Goal: Transaction & Acquisition: Subscribe to service/newsletter

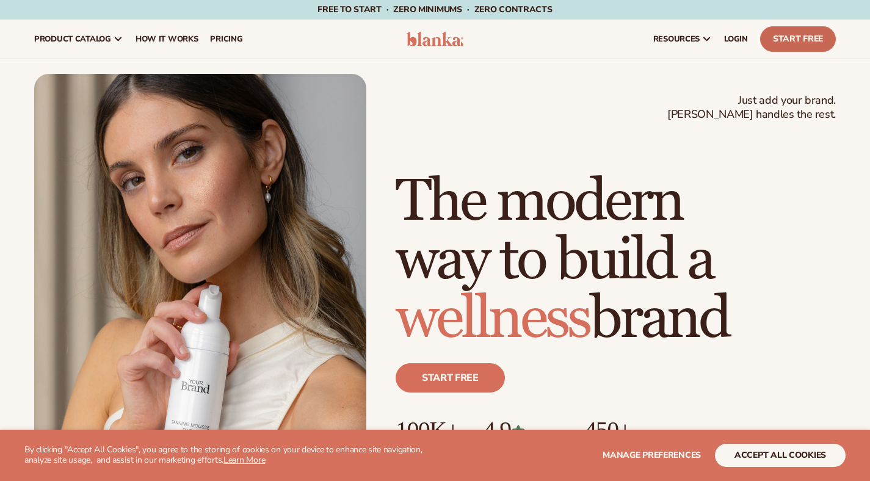
click at [796, 37] on link "Start Free" at bounding box center [798, 39] width 76 height 26
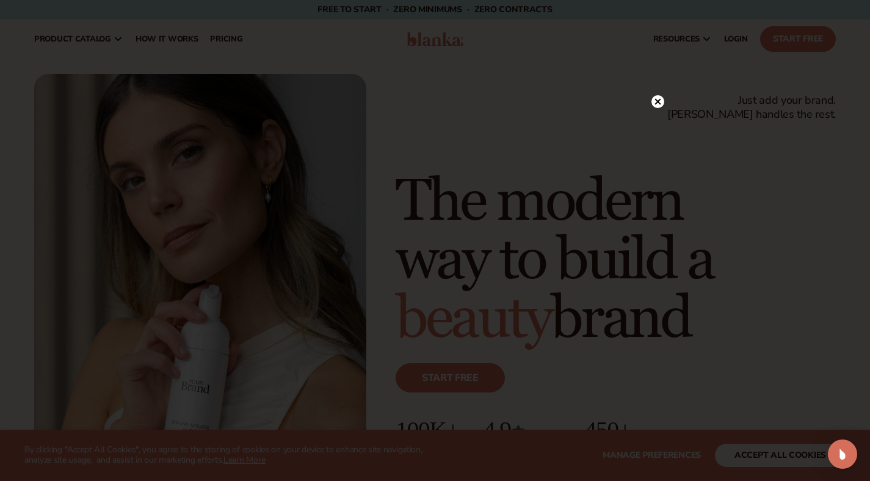
click at [655, 104] on circle at bounding box center [658, 101] width 13 height 13
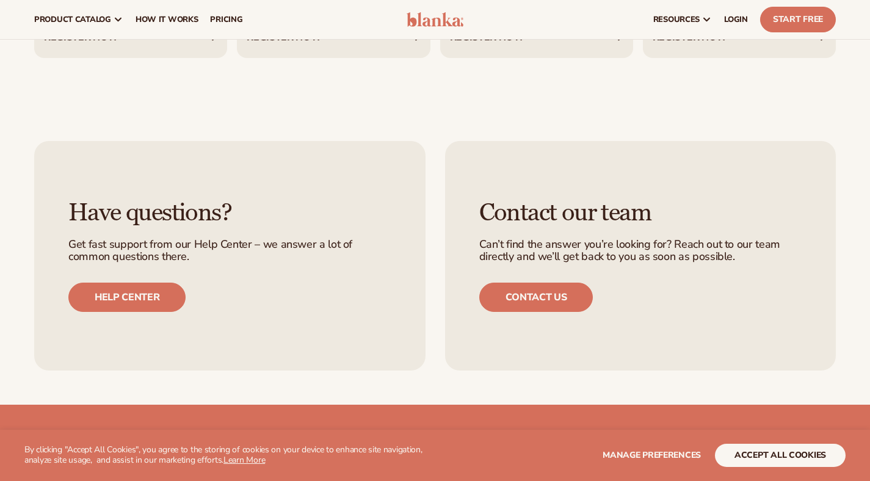
scroll to position [2348, 0]
